Goal: Task Accomplishment & Management: Manage account settings

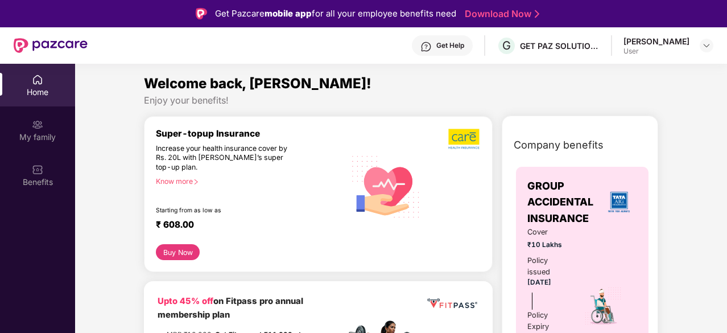
click at [693, 53] on div "Preetam Thapa User" at bounding box center [668, 46] width 90 height 20
click at [710, 45] on img at bounding box center [706, 45] width 9 height 9
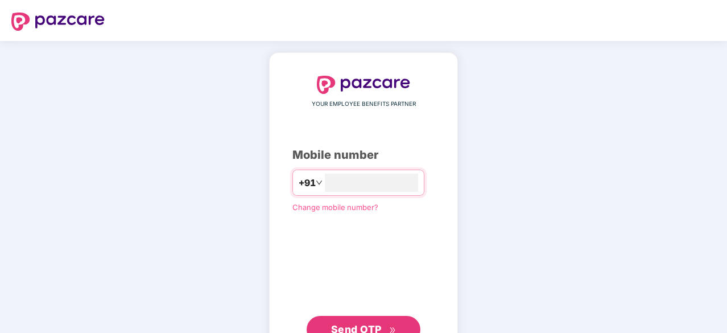
type input "**********"
click at [382, 321] on span "Send OTP" at bounding box center [363, 328] width 65 height 16
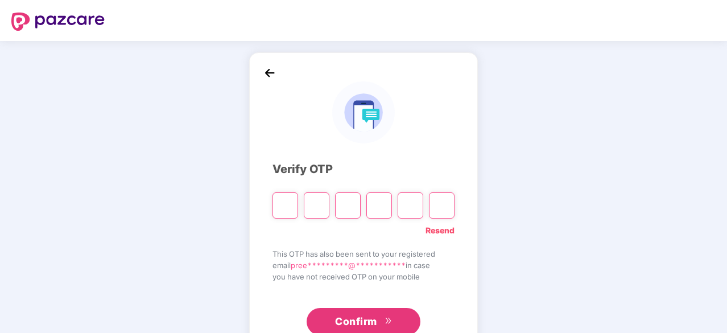
scroll to position [38, 0]
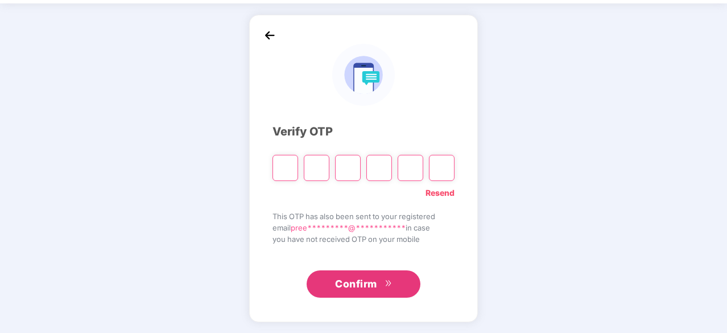
paste input "*"
type input "*"
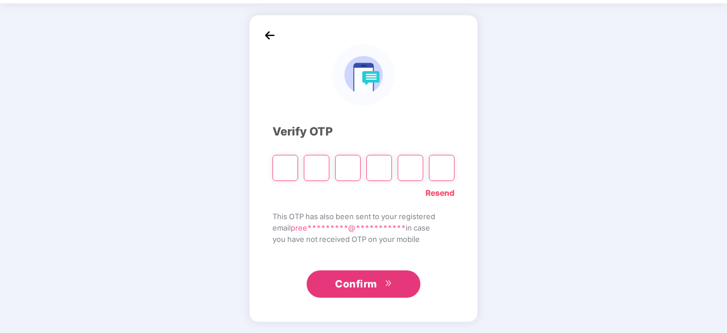
type input "*"
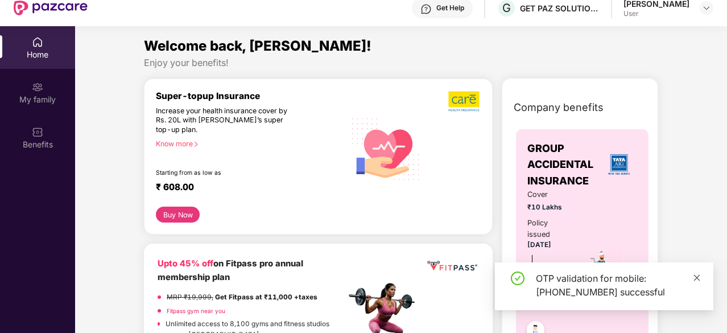
click at [696, 274] on icon "close" at bounding box center [697, 278] width 8 height 8
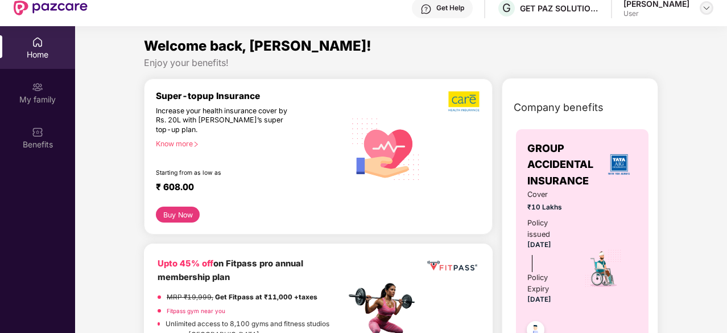
click at [706, 7] on img at bounding box center [706, 7] width 9 height 9
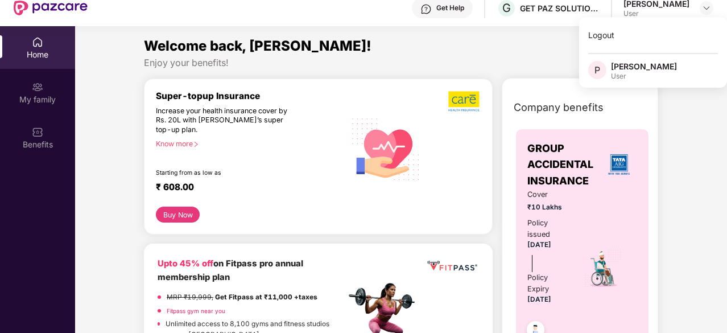
click at [28, 37] on div "Home" at bounding box center [37, 47] width 75 height 43
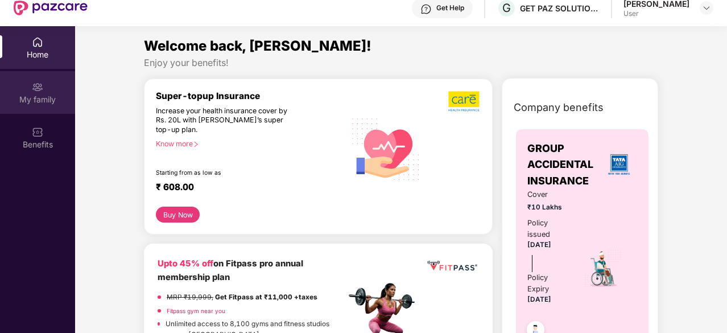
click at [36, 87] on img at bounding box center [37, 86] width 11 height 11
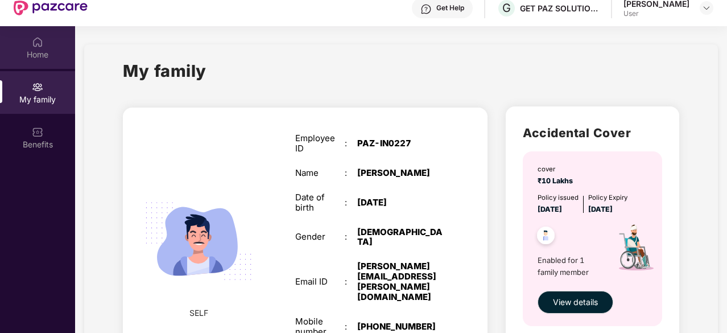
click at [30, 38] on div "Home" at bounding box center [37, 47] width 75 height 43
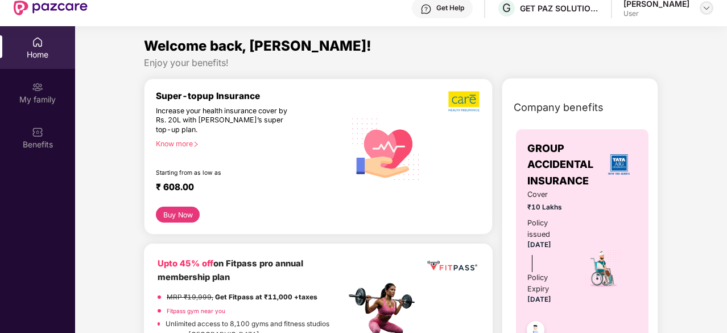
click at [705, 13] on div at bounding box center [707, 8] width 14 height 14
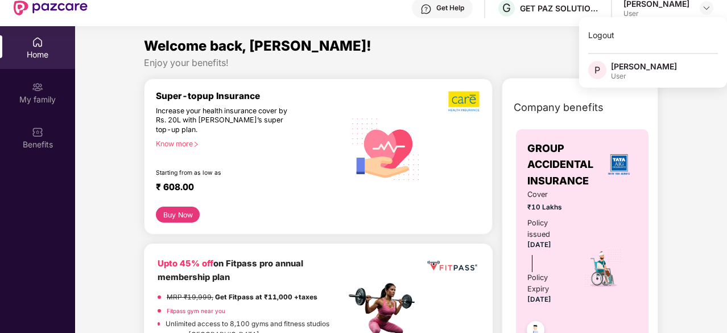
click at [454, 48] on div "Welcome back, Preetam!" at bounding box center [401, 46] width 514 height 22
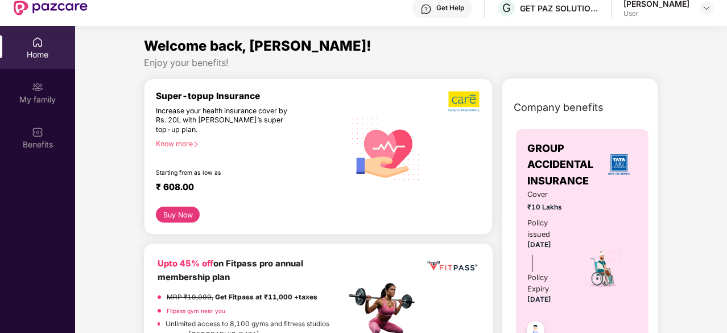
click at [39, 55] on div "Home" at bounding box center [37, 54] width 75 height 11
click at [703, 4] on img at bounding box center [706, 7] width 9 height 9
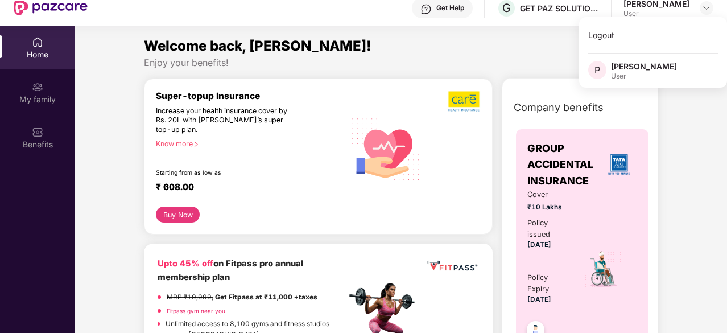
click at [493, 53] on div "Welcome back, Preetam!" at bounding box center [401, 46] width 514 height 22
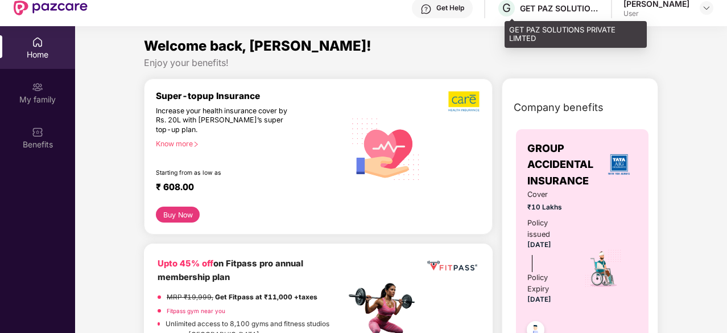
click at [530, 11] on div "GET PAZ SOLUTIONS PRIVATE LIMTED" at bounding box center [560, 8] width 80 height 11
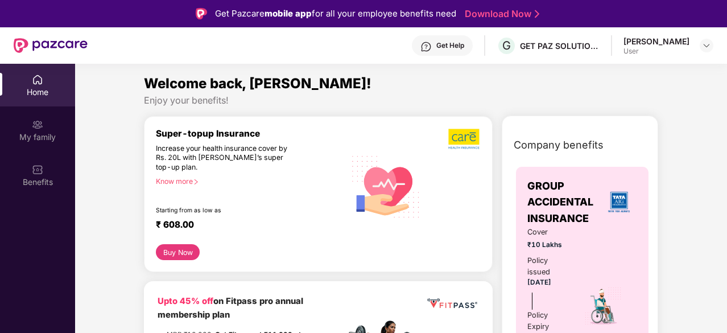
drag, startPoint x: 688, startPoint y: 18, endPoint x: 348, endPoint y: 67, distance: 344.3
click at [348, 67] on section "Welcome back, Preetam! Enjoy your benefits! Super-topup Insurance Increase your…" at bounding box center [401, 230] width 652 height 333
click at [704, 43] on img at bounding box center [706, 45] width 9 height 9
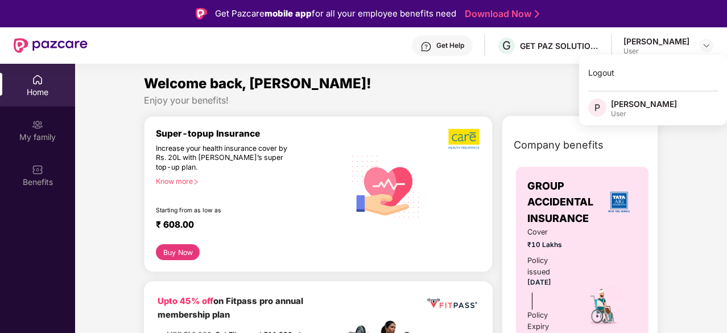
click at [41, 80] on img at bounding box center [37, 79] width 11 height 11
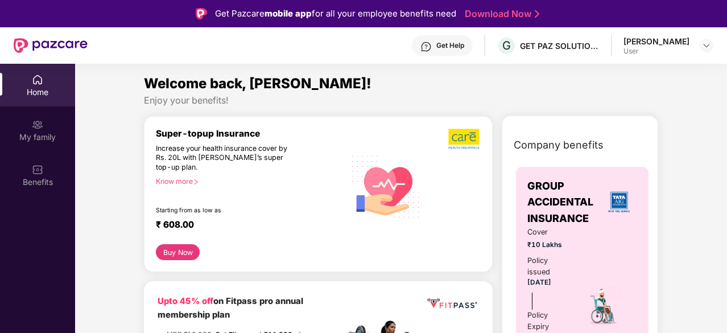
click at [36, 94] on div "Home" at bounding box center [37, 91] width 75 height 11
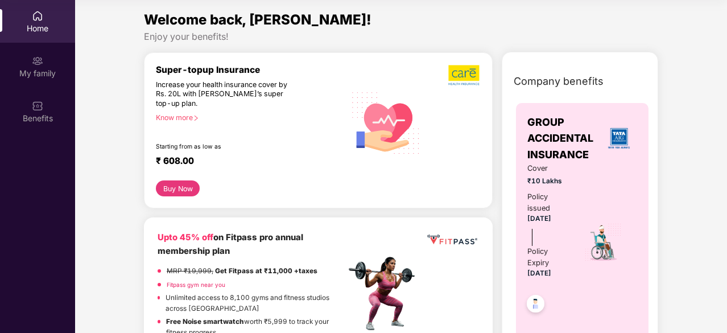
click at [180, 185] on button "Buy Now" at bounding box center [178, 188] width 44 height 16
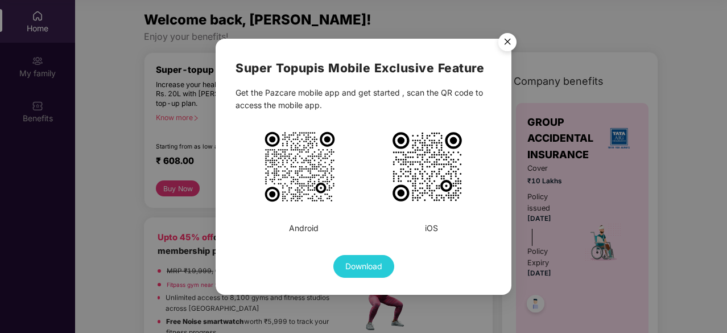
click at [511, 42] on img "Close" at bounding box center [507, 44] width 32 height 32
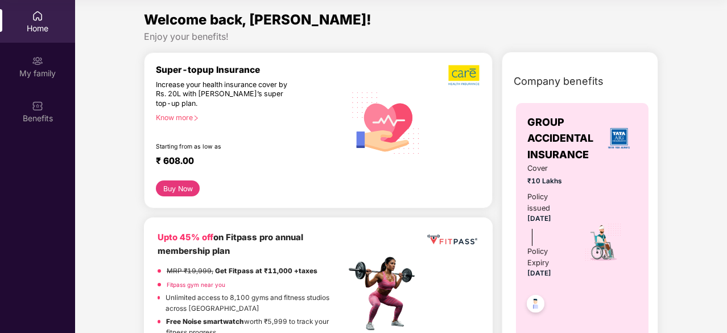
click at [48, 22] on div "Home" at bounding box center [37, 21] width 75 height 43
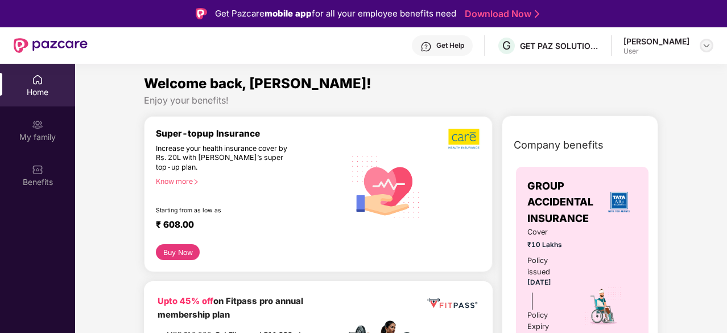
click at [705, 48] on img at bounding box center [706, 45] width 9 height 9
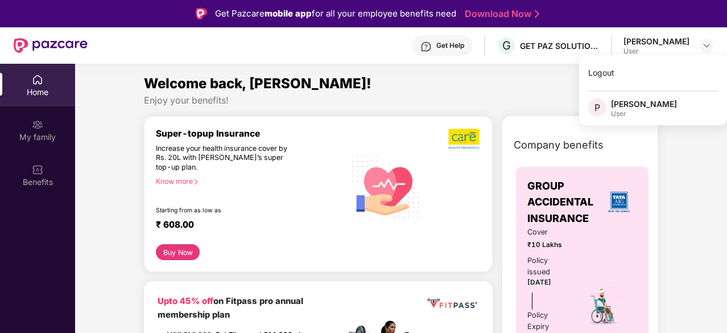
click at [19, 81] on div "Home" at bounding box center [37, 85] width 75 height 43
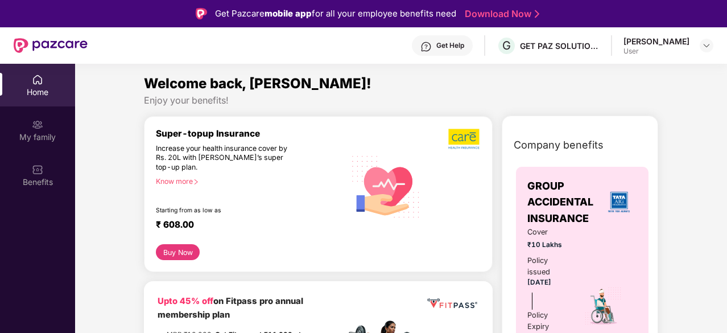
click at [0, 77] on div "Home" at bounding box center [37, 85] width 75 height 43
click at [0, 76] on div "Home" at bounding box center [37, 85] width 75 height 43
click at [29, 80] on div "Home" at bounding box center [37, 85] width 75 height 43
click at [36, 178] on div "Benefits" at bounding box center [37, 181] width 75 height 11
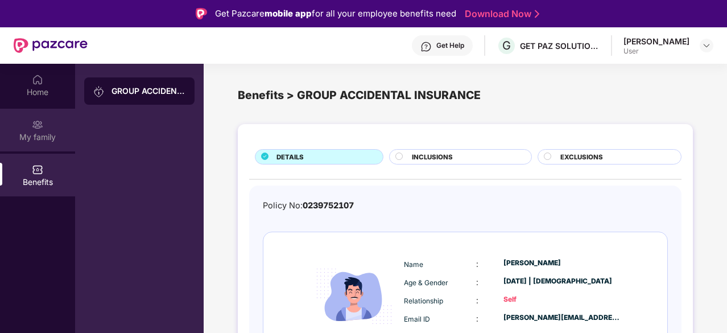
click at [40, 121] on img at bounding box center [37, 124] width 11 height 11
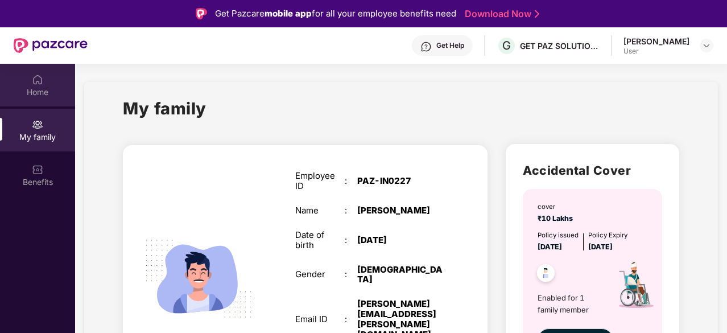
click at [53, 74] on div "Home" at bounding box center [37, 85] width 75 height 43
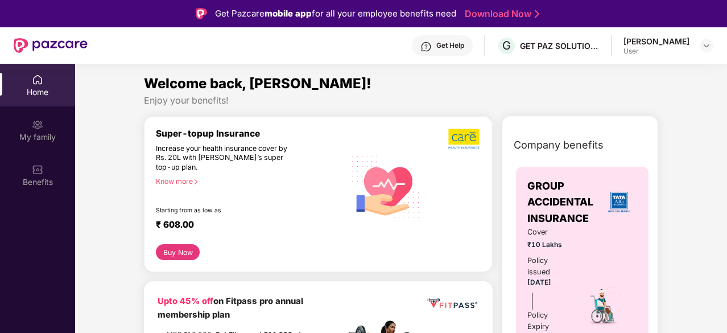
click at [238, 15] on div "Get Pazcare mobile app for all your employee benefits need" at bounding box center [335, 14] width 241 height 14
drag, startPoint x: 172, startPoint y: 168, endPoint x: 143, endPoint y: 145, distance: 36.9
click at [301, 267] on div "Super-topup Insurance Increase your health insurance cover by Rs. 20L with PazC…" at bounding box center [318, 194] width 349 height 156
click at [33, 76] on img at bounding box center [37, 79] width 11 height 11
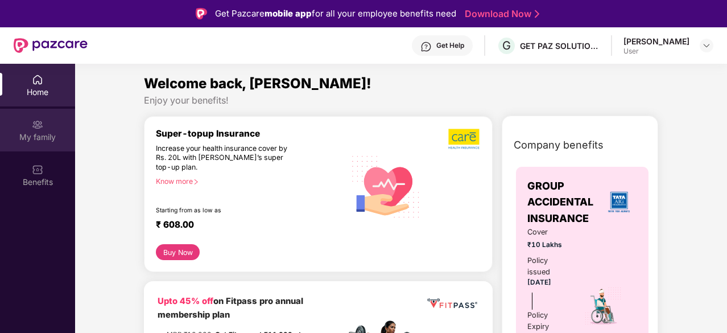
click at [28, 137] on div "My family" at bounding box center [37, 136] width 75 height 11
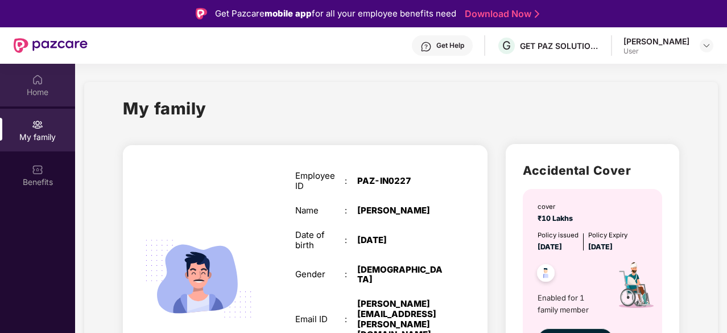
click at [38, 90] on div "Home" at bounding box center [37, 91] width 75 height 11
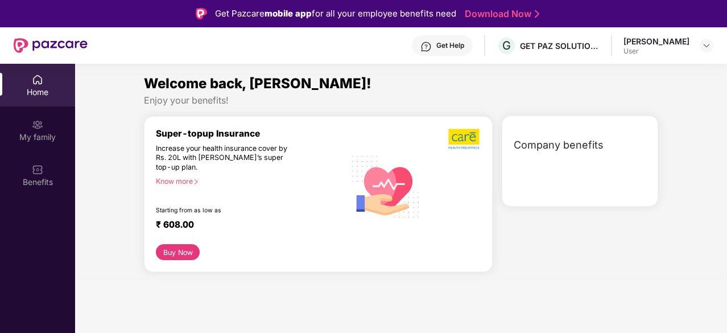
click at [696, 36] on div "Preetam Thapa User" at bounding box center [668, 46] width 90 height 20
click at [709, 44] on img at bounding box center [706, 45] width 9 height 9
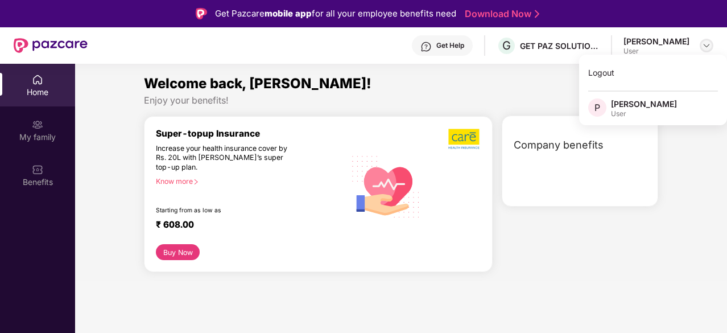
click at [709, 44] on img at bounding box center [706, 45] width 9 height 9
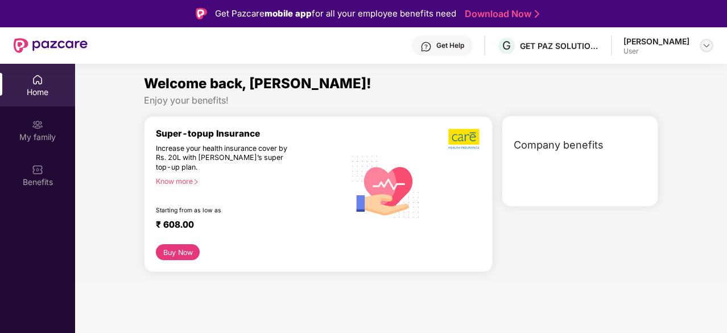
click at [709, 44] on img at bounding box center [706, 45] width 9 height 9
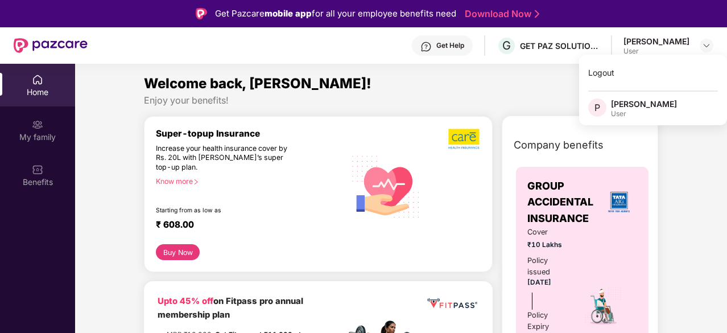
drag, startPoint x: 564, startPoint y: 9, endPoint x: 327, endPoint y: 47, distance: 240.7
click at [327, 47] on div "Get Help G GET PAZ SOLUTIONS PRIVATE LIMTED Preetam Thapa User" at bounding box center [401, 45] width 626 height 36
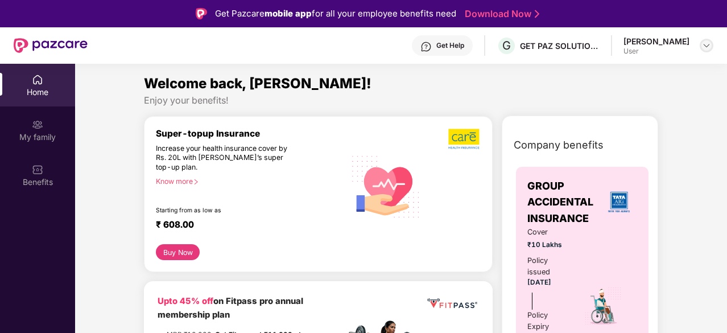
click at [708, 49] on img at bounding box center [706, 45] width 9 height 9
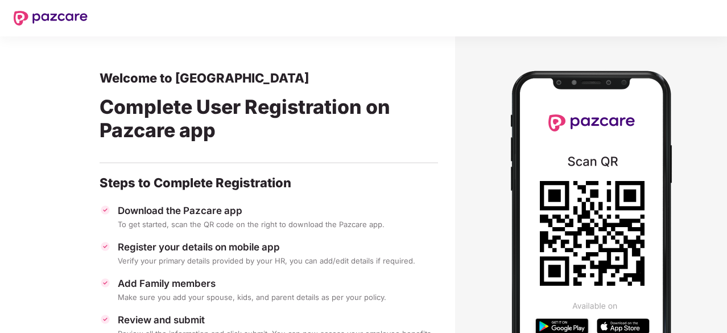
scroll to position [94, 0]
